Goal: Information Seeking & Learning: Check status

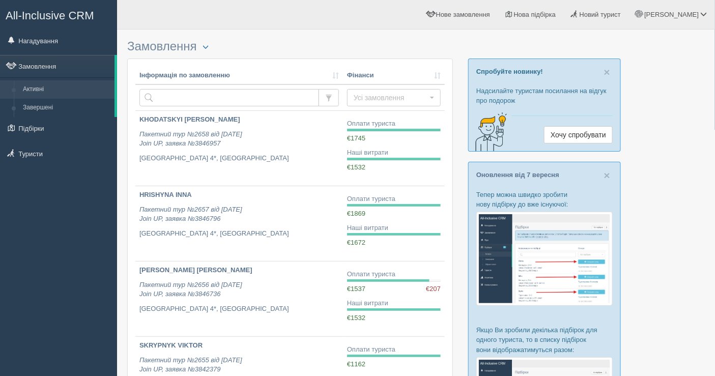
drag, startPoint x: 60, startPoint y: 266, endPoint x: 58, endPoint y: 252, distance: 14.9
click at [60, 266] on div "All-Inclusive CRM Нагадування Замовлення Активні Завершені" at bounding box center [58, 188] width 117 height 376
click at [25, 38] on link "Нагадування" at bounding box center [58, 40] width 117 height 22
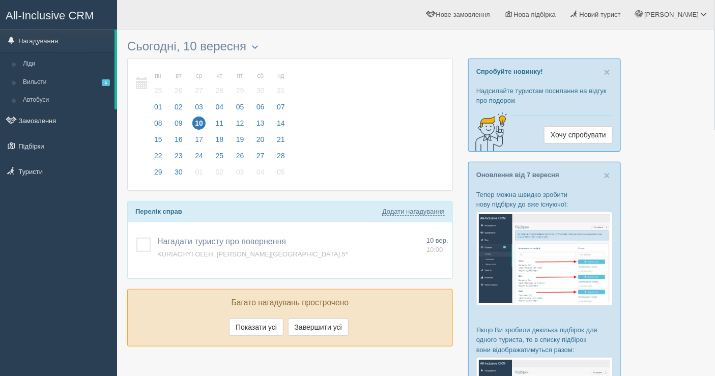
click at [25, 38] on link "Нагадування" at bounding box center [57, 40] width 114 height 22
click at [40, 85] on link "Вильоти 1" at bounding box center [66, 82] width 96 height 18
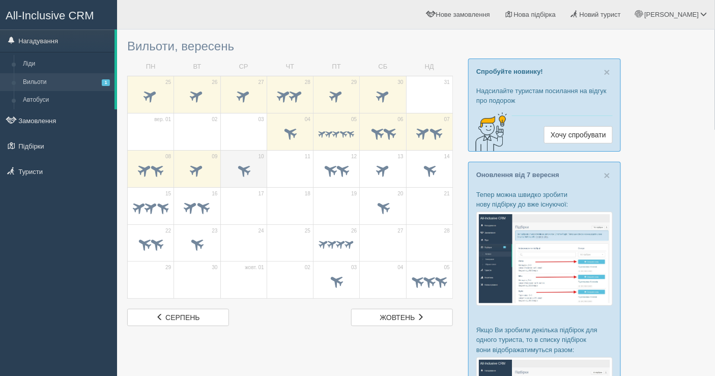
click at [245, 155] on td "10" at bounding box center [243, 168] width 46 height 37
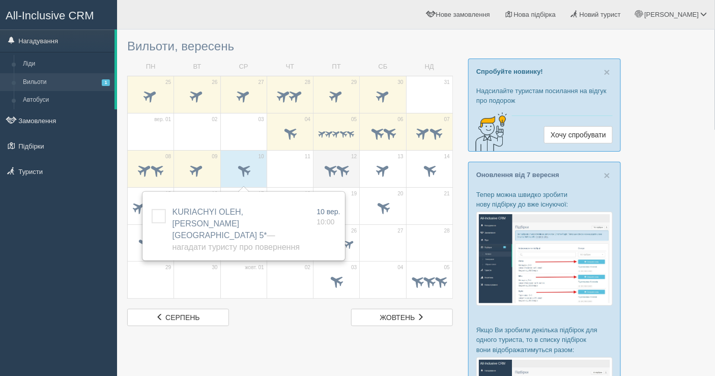
click at [346, 168] on span at bounding box center [342, 169] width 17 height 17
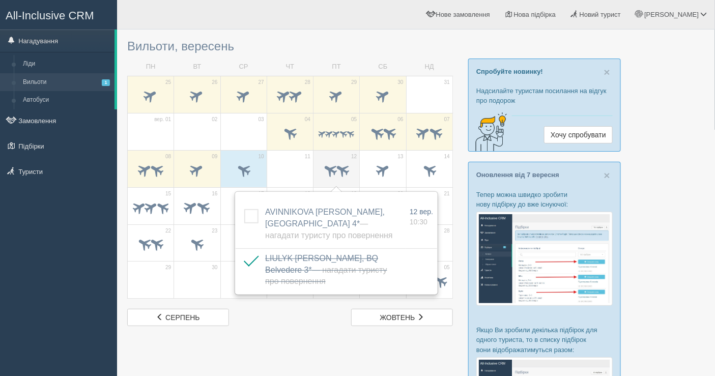
click at [348, 174] on span at bounding box center [342, 169] width 17 height 17
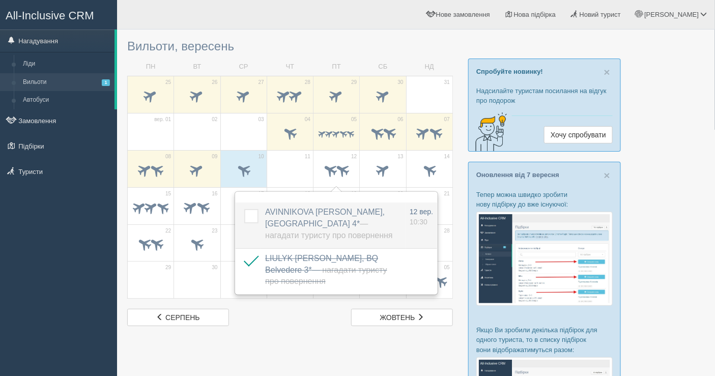
click at [324, 217] on label "AVINNIKOVA MYROSLAVA, Porto Greco Village 4* — Нагадати туристу про повернення" at bounding box center [330, 223] width 131 height 35
click at [285, 211] on span "AVINNIKOVA MYROSLAVA, Porto Greco Village 4* — Нагадати туристу про повернення" at bounding box center [328, 223] width 127 height 32
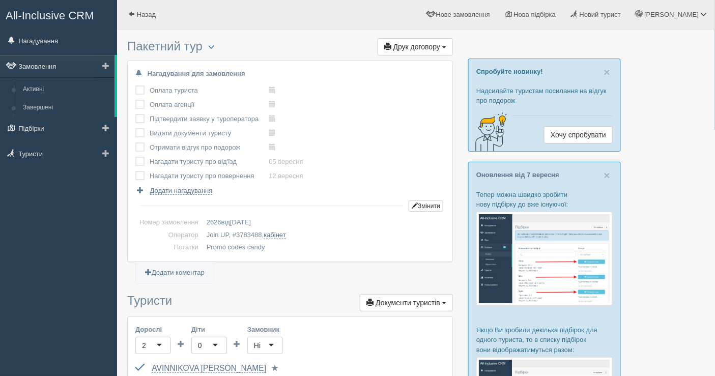
click at [79, 66] on link "Замовлення" at bounding box center [57, 66] width 114 height 22
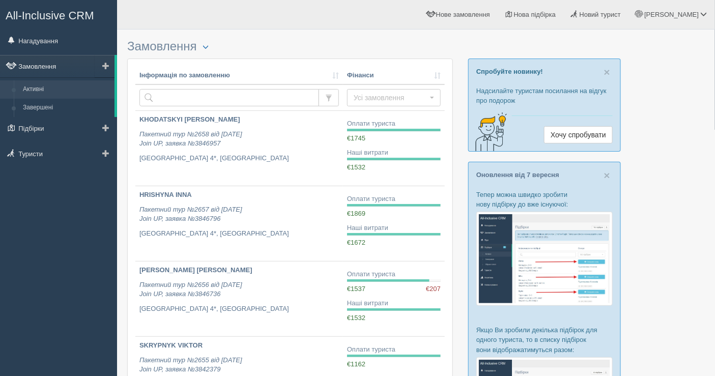
click at [64, 67] on link "Замовлення" at bounding box center [57, 66] width 114 height 22
click at [41, 49] on link "Нагадування" at bounding box center [58, 40] width 117 height 22
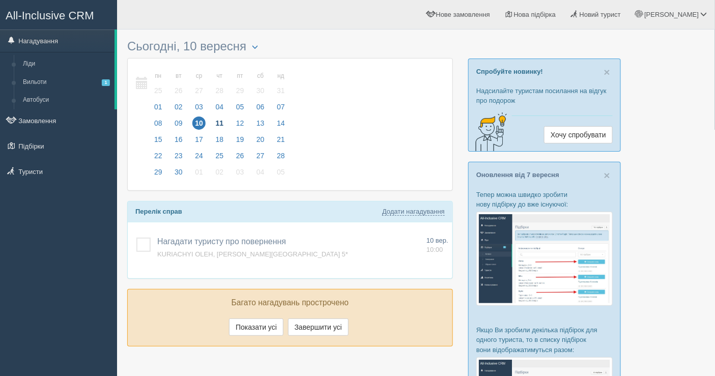
click at [215, 126] on span "11" at bounding box center [219, 122] width 13 height 13
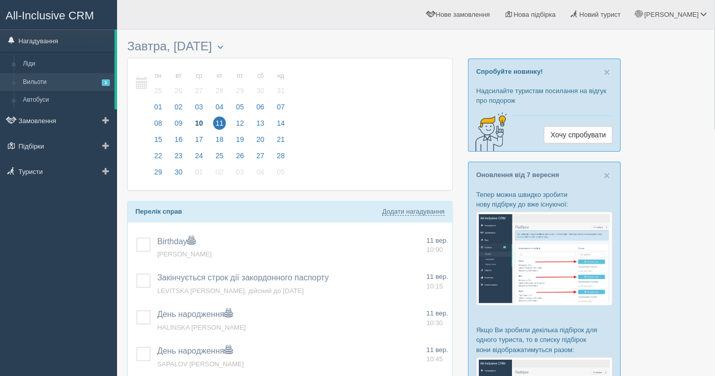
click at [74, 83] on link "Вильоти 1" at bounding box center [66, 82] width 96 height 18
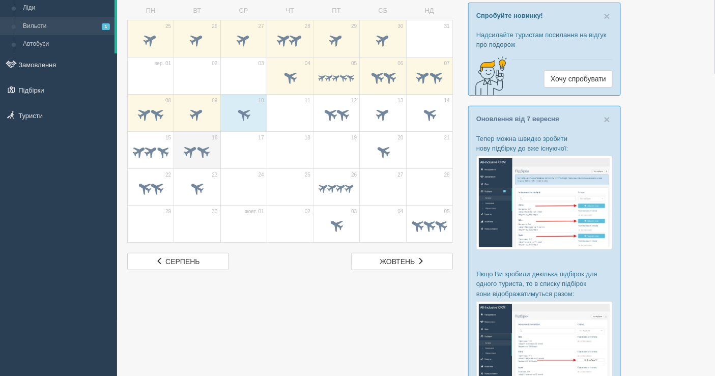
scroll to position [56, 0]
click at [238, 107] on span at bounding box center [243, 113] width 17 height 17
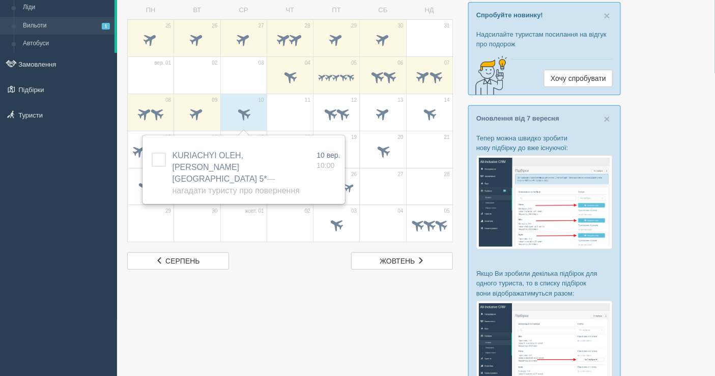
click at [56, 191] on div "All-Inclusive CRM Нагадування [GEOGRAPHIC_DATA] Вильоти 1 Автобуси" at bounding box center [58, 132] width 117 height 376
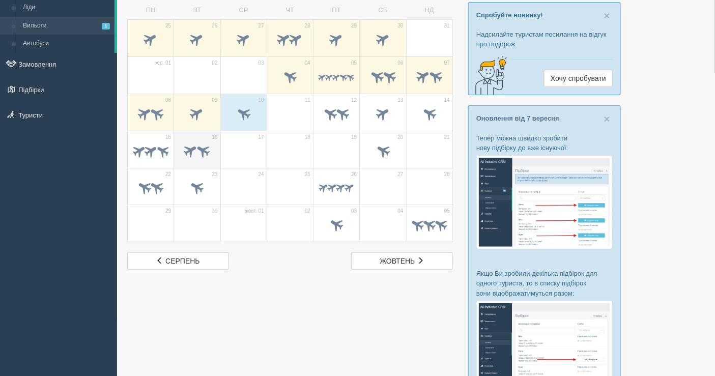
click at [183, 150] on span at bounding box center [191, 150] width 17 height 17
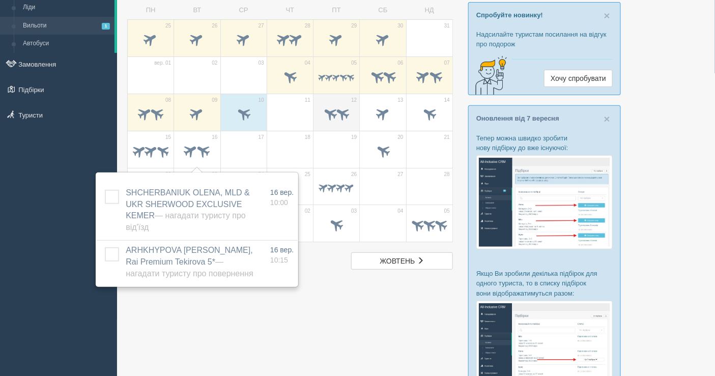
click at [334, 115] on span at bounding box center [330, 113] width 17 height 17
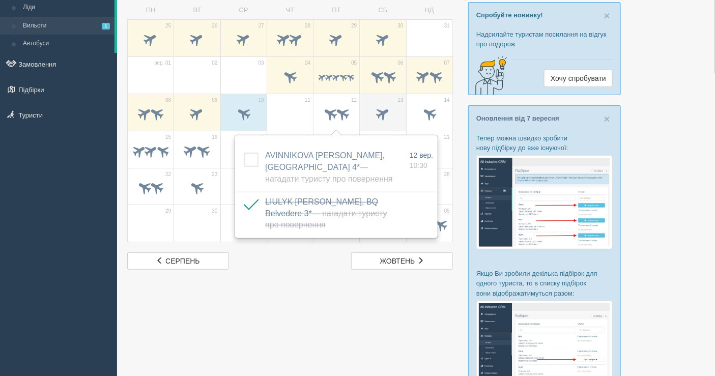
click at [375, 112] on span at bounding box center [382, 113] width 17 height 17
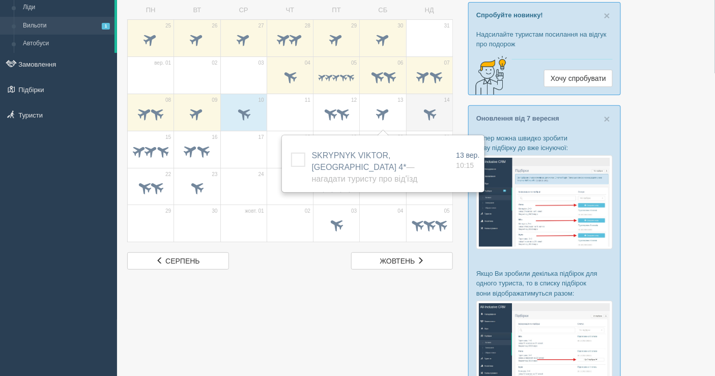
click at [417, 102] on td "14" at bounding box center [429, 112] width 46 height 37
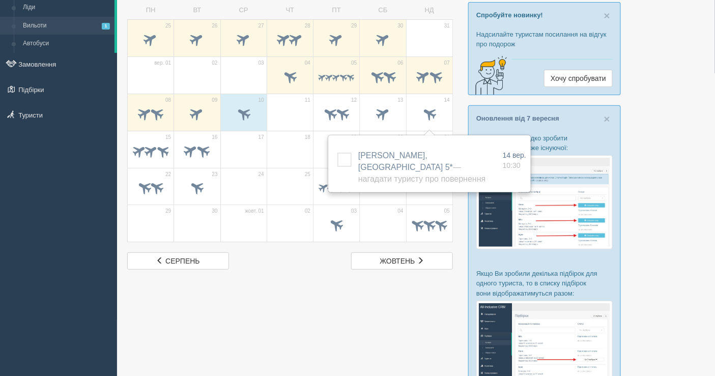
click at [126, 147] on div "Вильоти, вересень ПН ВТ СР ЧТ ПТ СБ НД 25 26 27 28" at bounding box center [416, 276] width 598 height 664
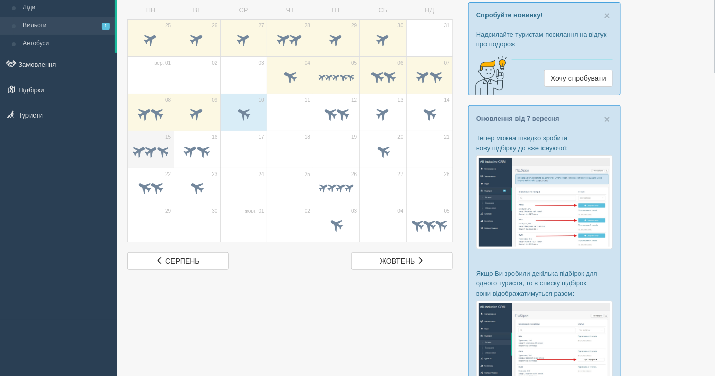
click at [144, 153] on span at bounding box center [150, 150] width 16 height 16
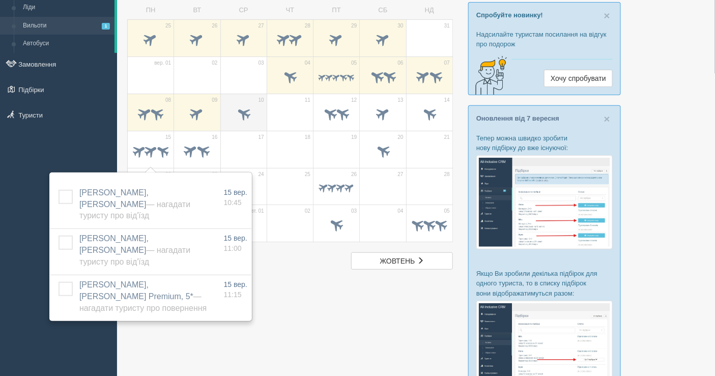
click at [244, 110] on span at bounding box center [243, 113] width 17 height 17
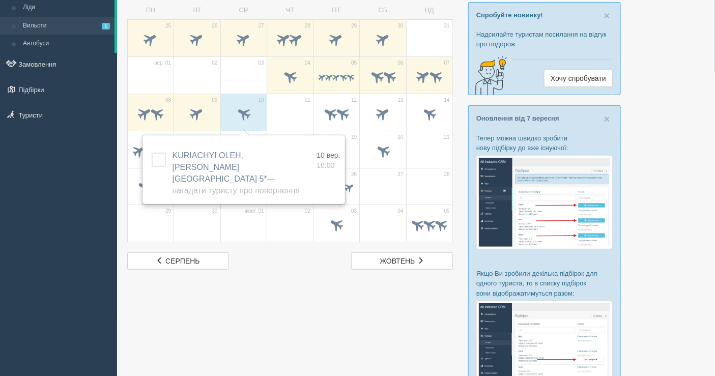
click at [0, 151] on div "All-Inclusive CRM Нагадування [GEOGRAPHIC_DATA] Вильоти 1 Автобуси" at bounding box center [58, 132] width 117 height 376
